Goal: Task Accomplishment & Management: Manage account settings

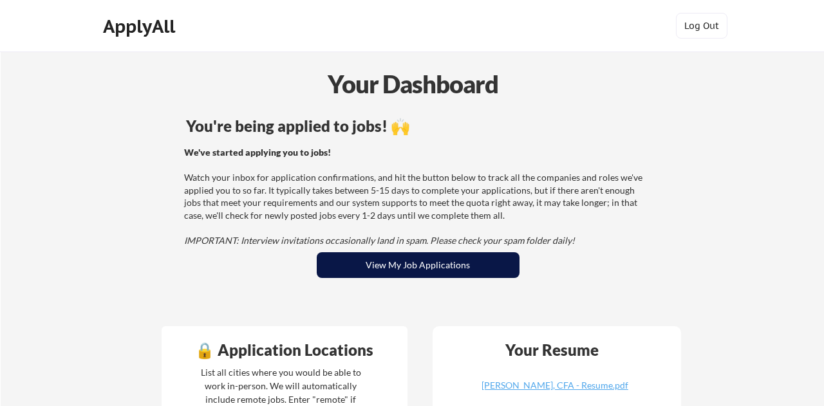
click at [402, 263] on button "View My Job Applications" at bounding box center [418, 265] width 203 height 26
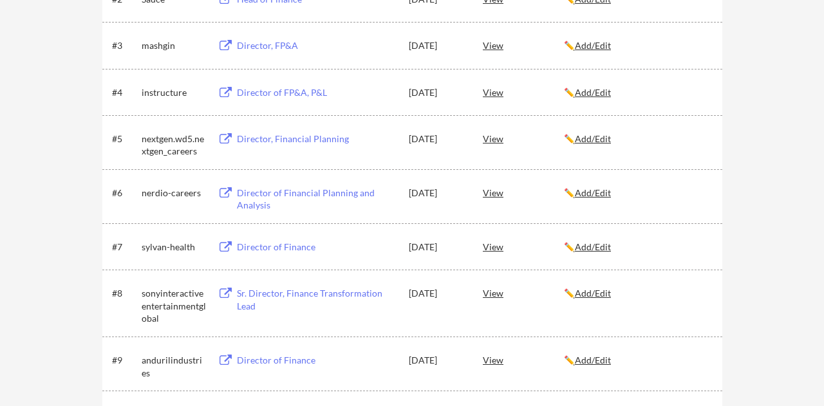
scroll to position [324, 0]
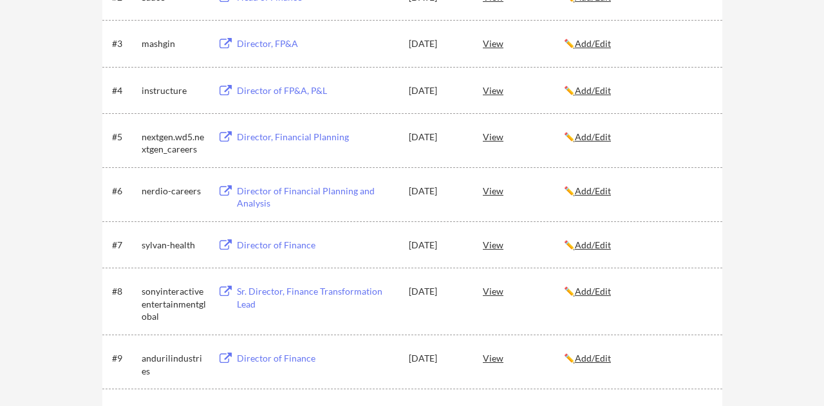
click at [286, 197] on div "Director of Financial Planning and Analysis" at bounding box center [317, 197] width 160 height 25
click at [283, 245] on div "Director of Finance" at bounding box center [317, 245] width 160 height 13
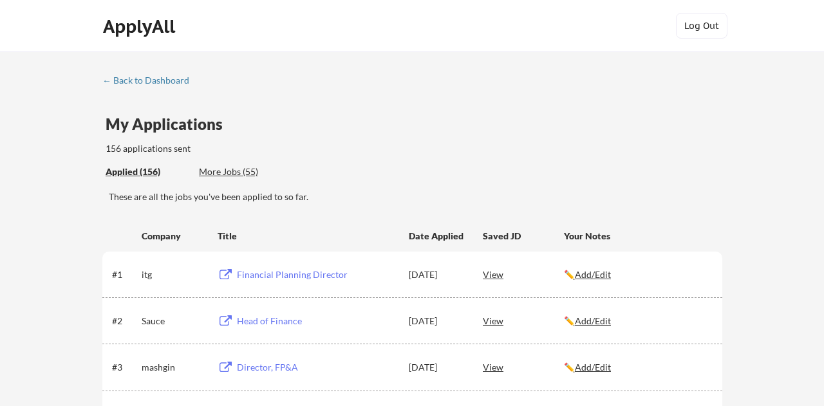
click at [220, 176] on div "More Jobs (55)" at bounding box center [246, 171] width 95 height 13
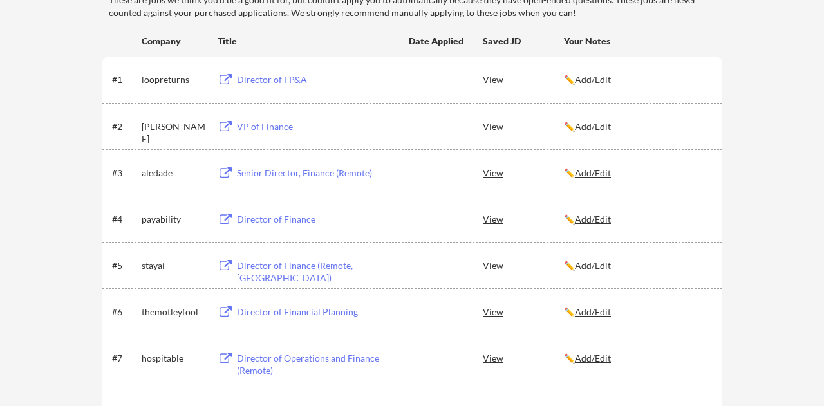
scroll to position [203, 0]
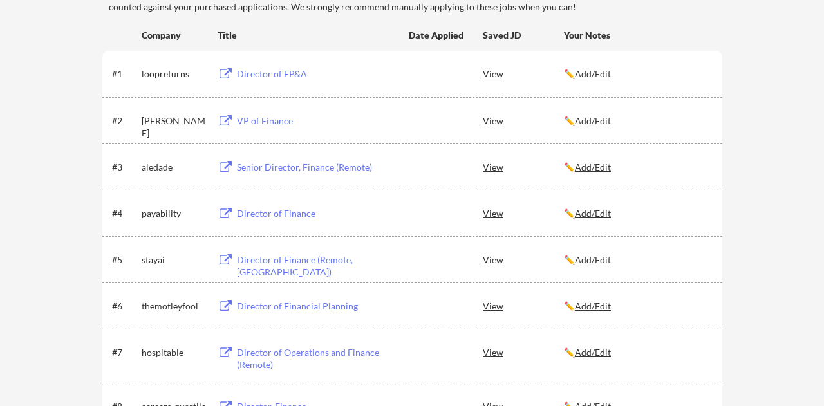
click at [332, 164] on div "Senior Director, Finance (Remote)" at bounding box center [317, 167] width 160 height 13
click at [265, 122] on div "VP of Finance" at bounding box center [317, 121] width 160 height 13
click at [292, 301] on div "Director of Financial Planning" at bounding box center [317, 306] width 160 height 13
click at [288, 259] on div "Director of Finance (Remote, USA)" at bounding box center [317, 266] width 160 height 25
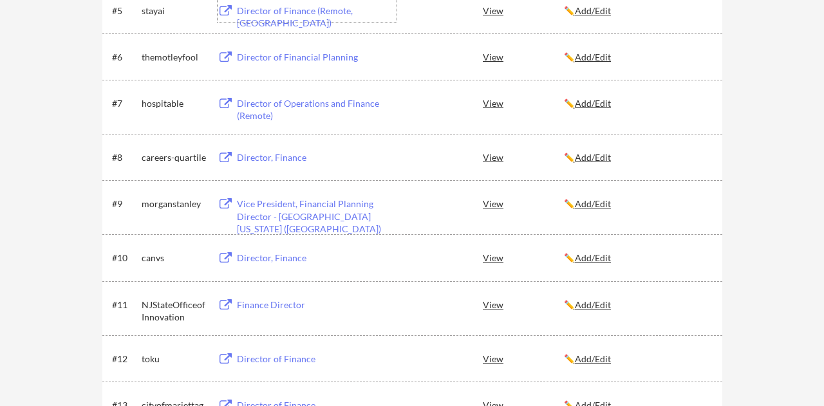
scroll to position [455, 0]
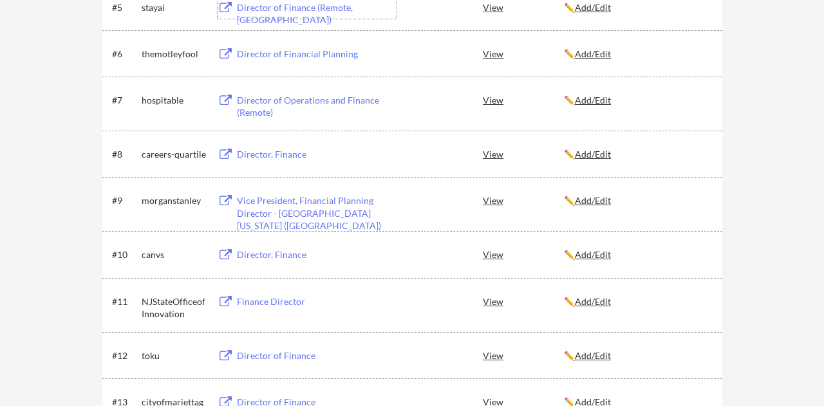
click at [275, 257] on div "Director, Finance" at bounding box center [317, 254] width 160 height 13
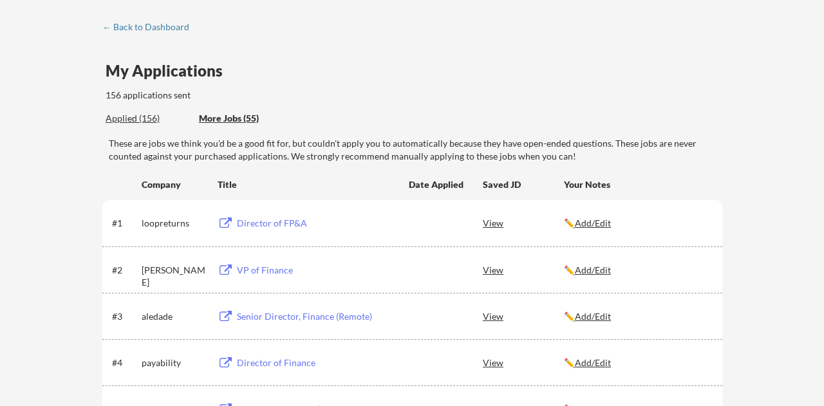
scroll to position [52, 0]
click at [245, 224] on div "Director of FP&A" at bounding box center [317, 224] width 160 height 13
click at [488, 225] on div "View" at bounding box center [523, 223] width 81 height 23
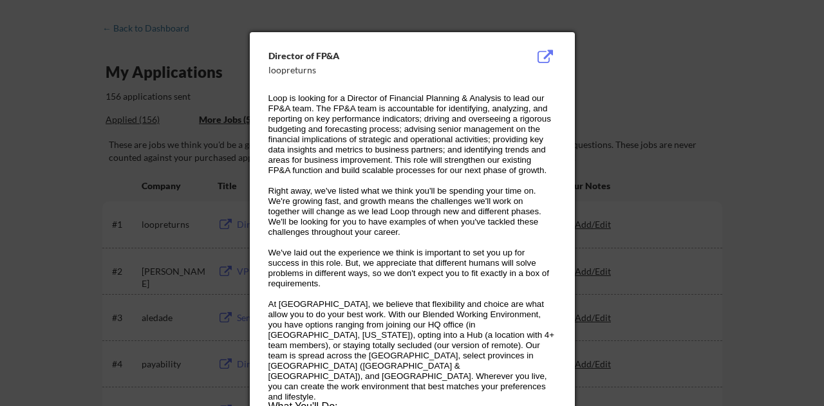
click at [547, 59] on button at bounding box center [546, 57] width 20 height 15
